Goal: Information Seeking & Learning: Learn about a topic

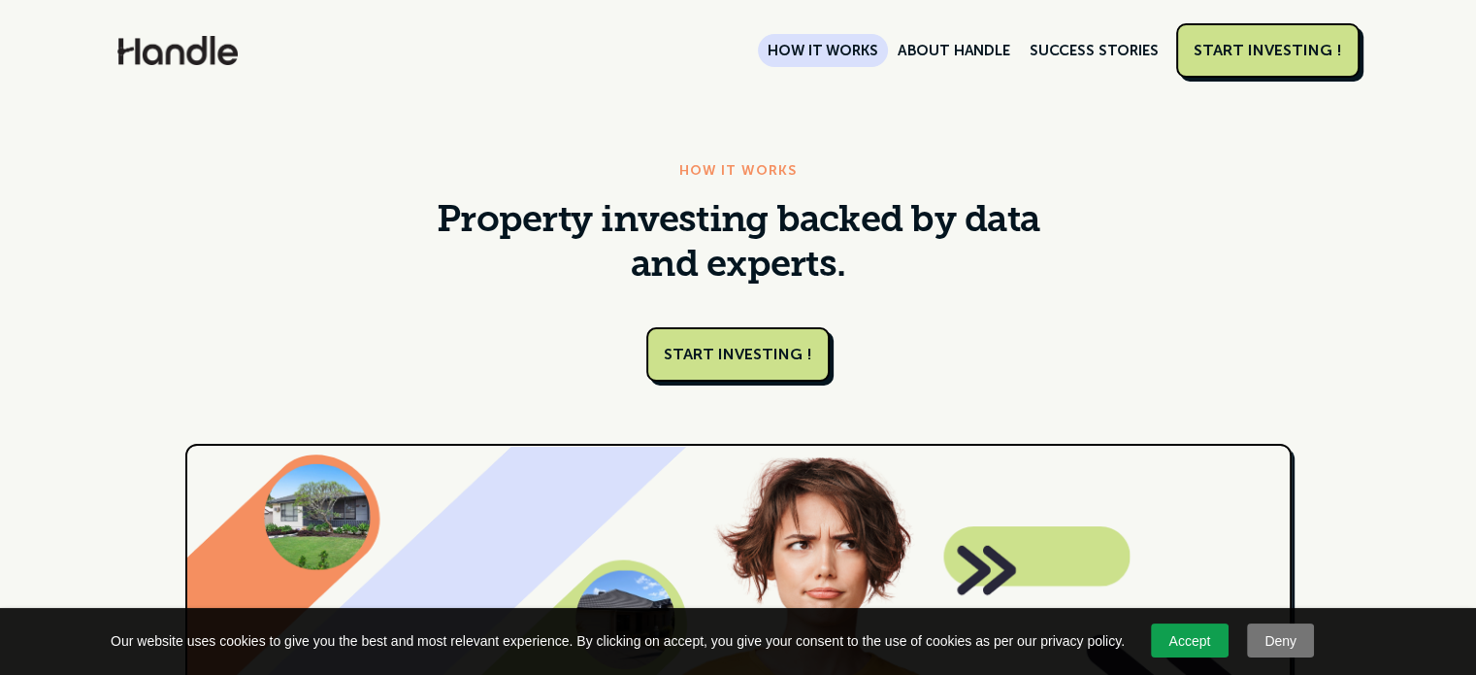
click at [887, 49] on link "HOW IT WORKS" at bounding box center [822, 50] width 129 height 33
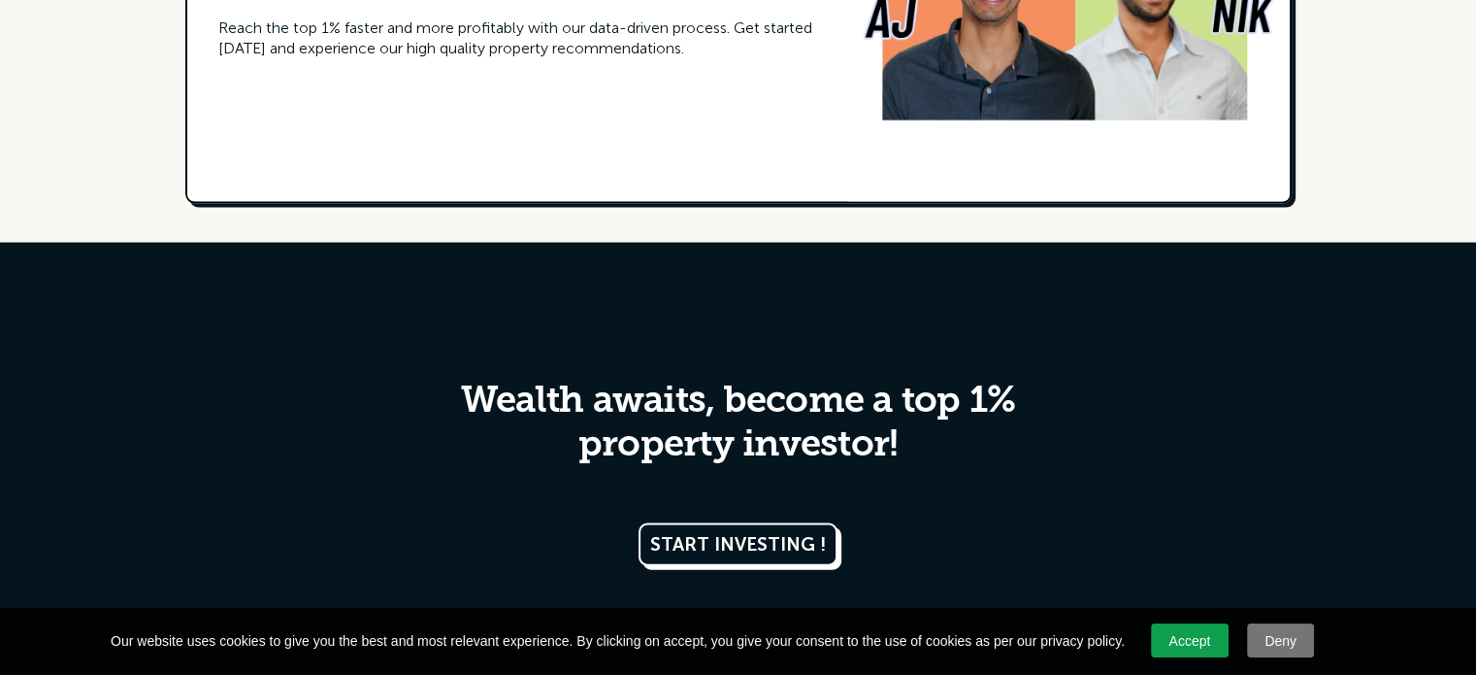
scroll to position [4451, 0]
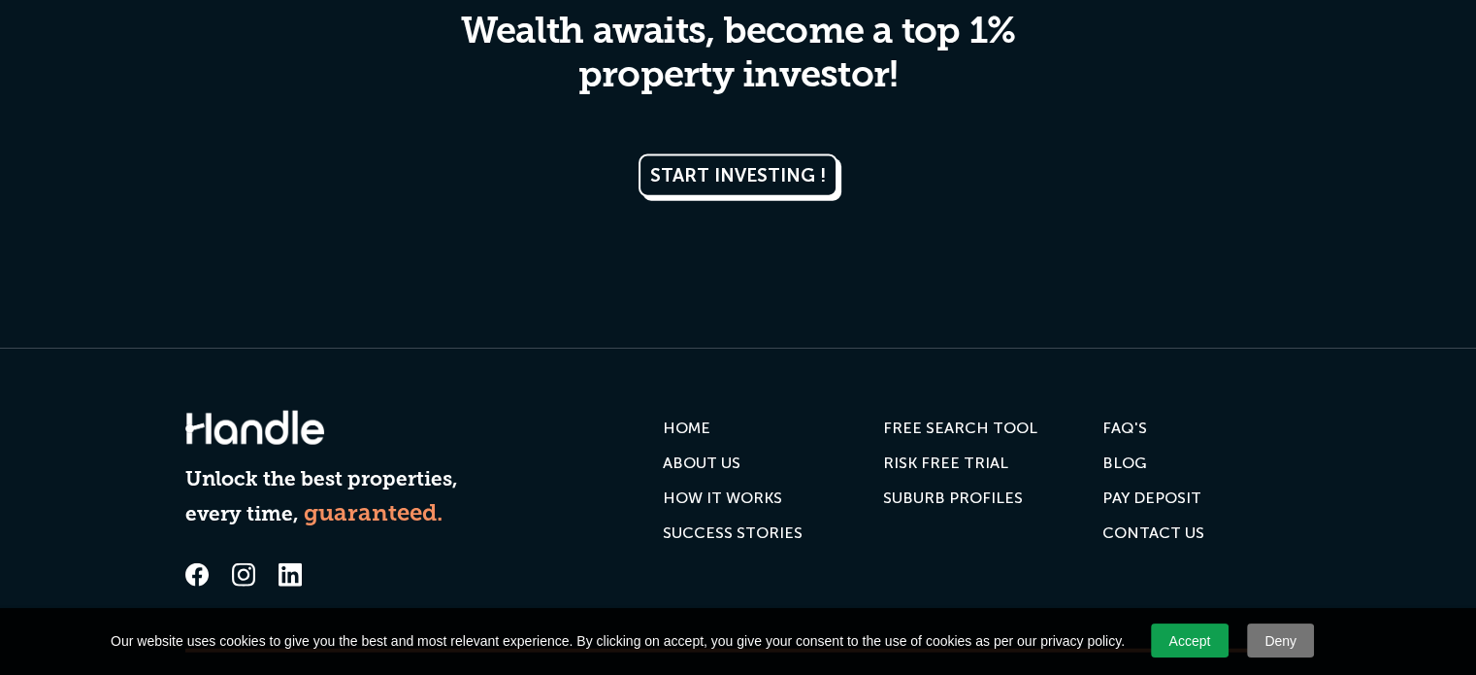
click at [1114, 453] on div "Blog" at bounding box center [1125, 462] width 45 height 19
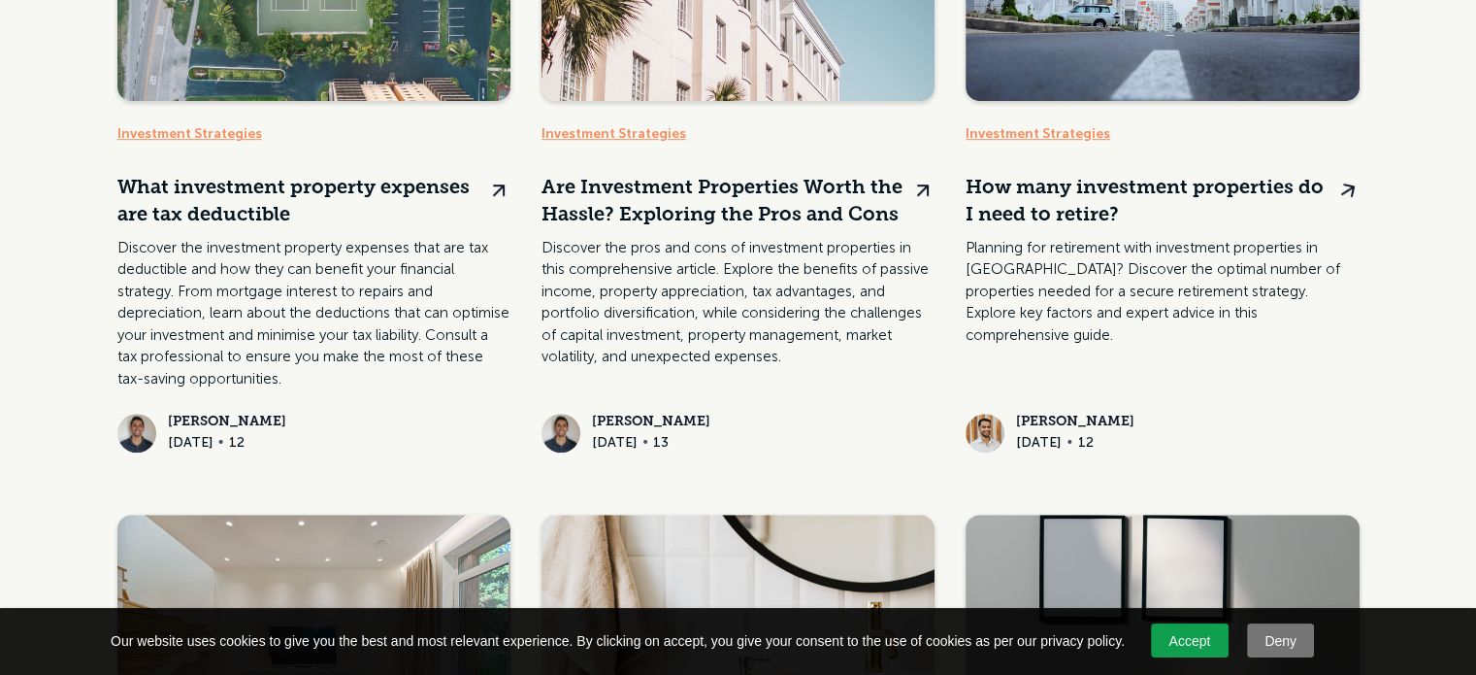
scroll to position [1068, 0]
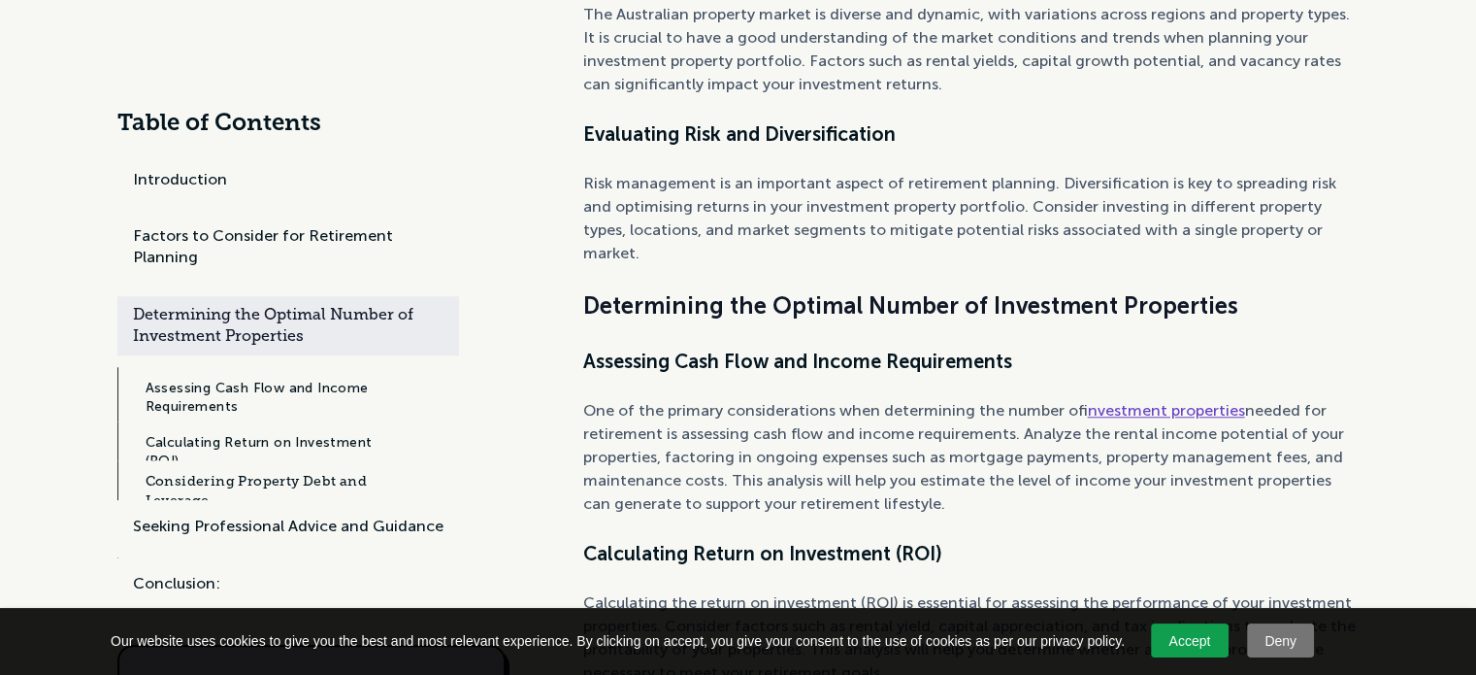
scroll to position [1575, 0]
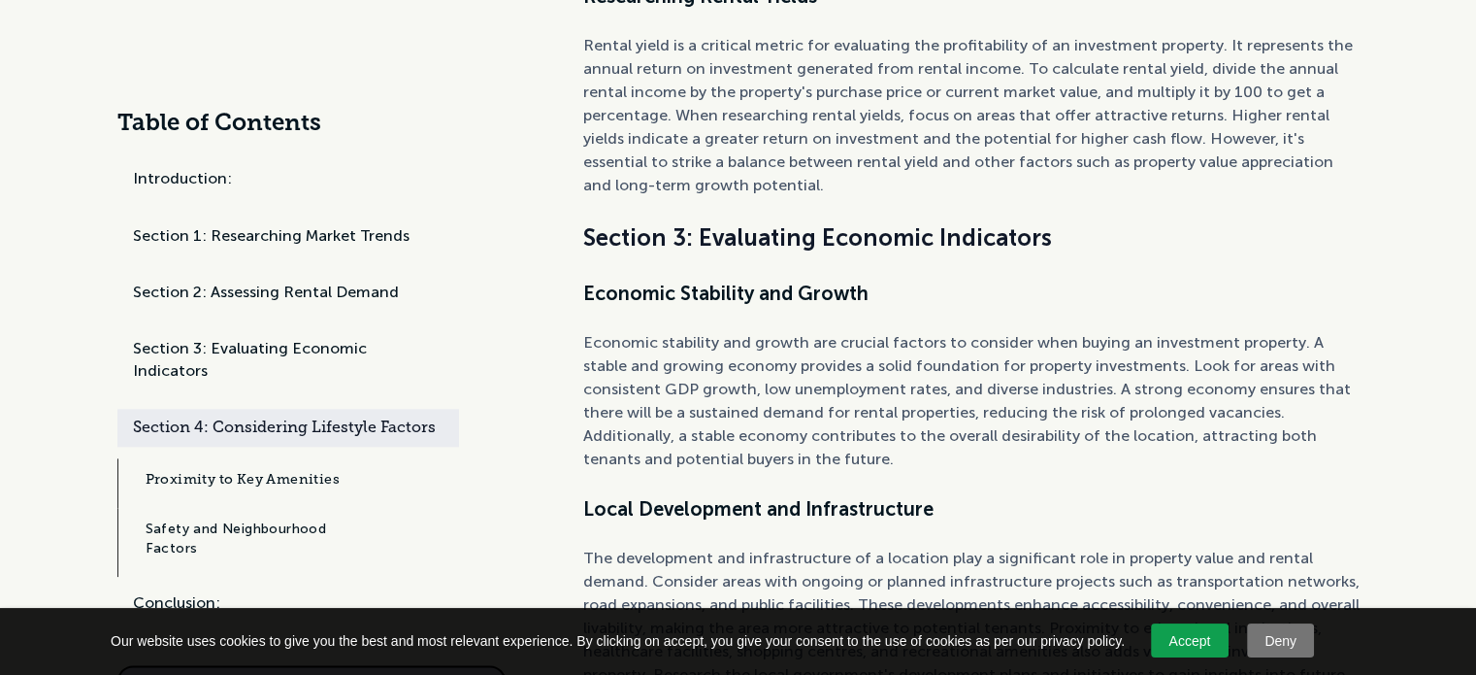
scroll to position [2116, 0]
